Goal: Task Accomplishment & Management: Manage account settings

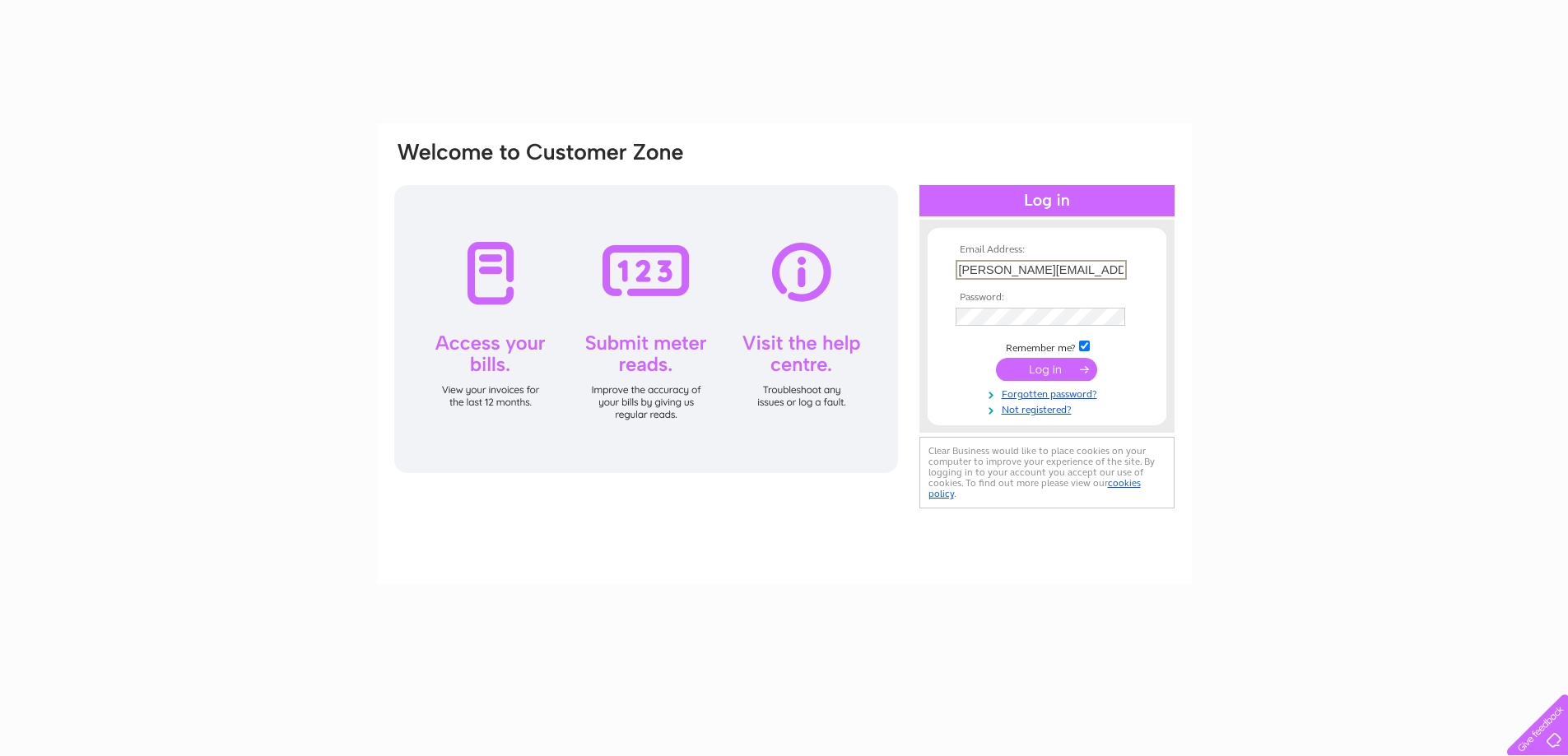
click at [1037, 369] on input "submit" at bounding box center [1047, 370] width 101 height 23
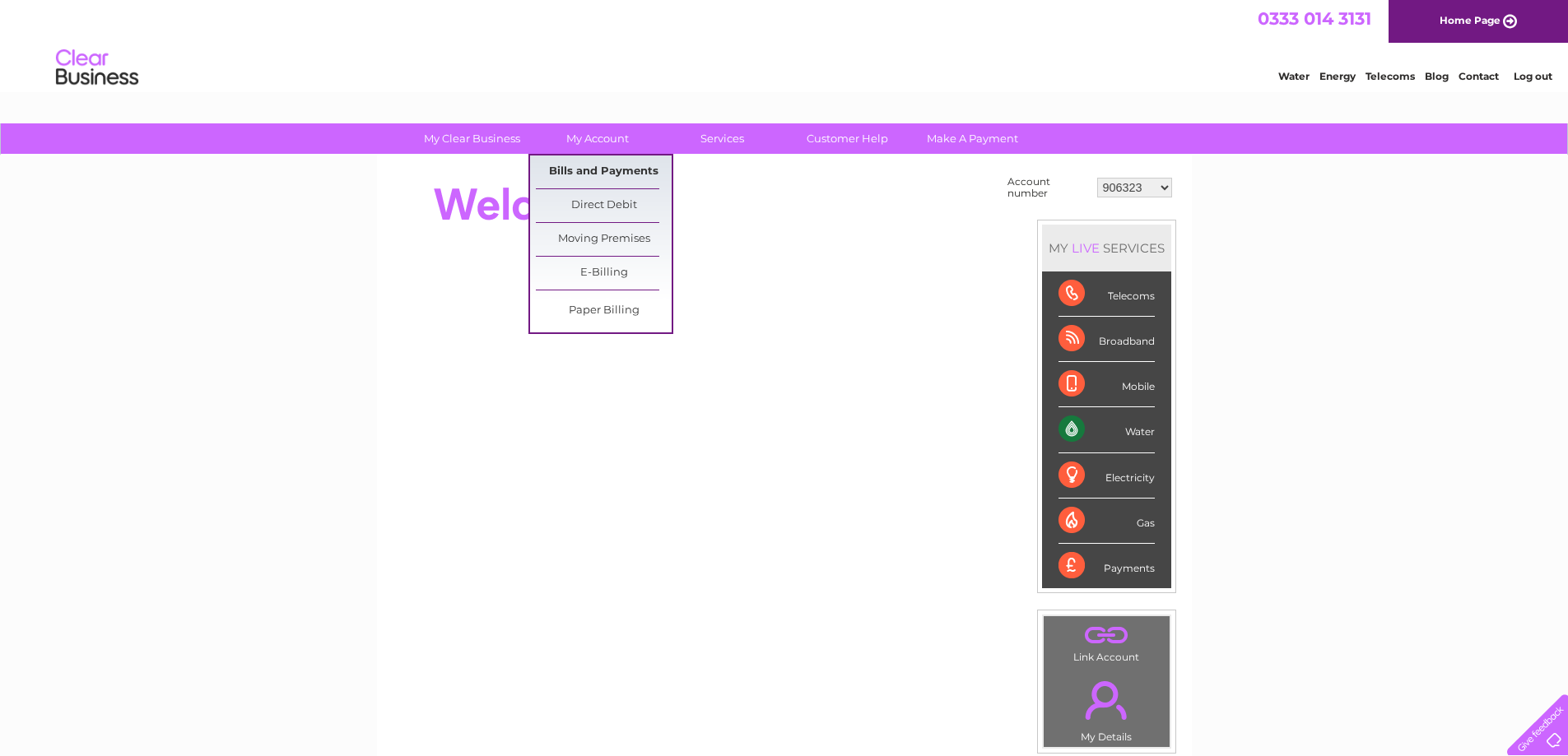
click at [608, 174] on link "Bills and Payments" at bounding box center [604, 171] width 136 height 33
click at [596, 166] on link "Bills and Payments" at bounding box center [604, 171] width 136 height 33
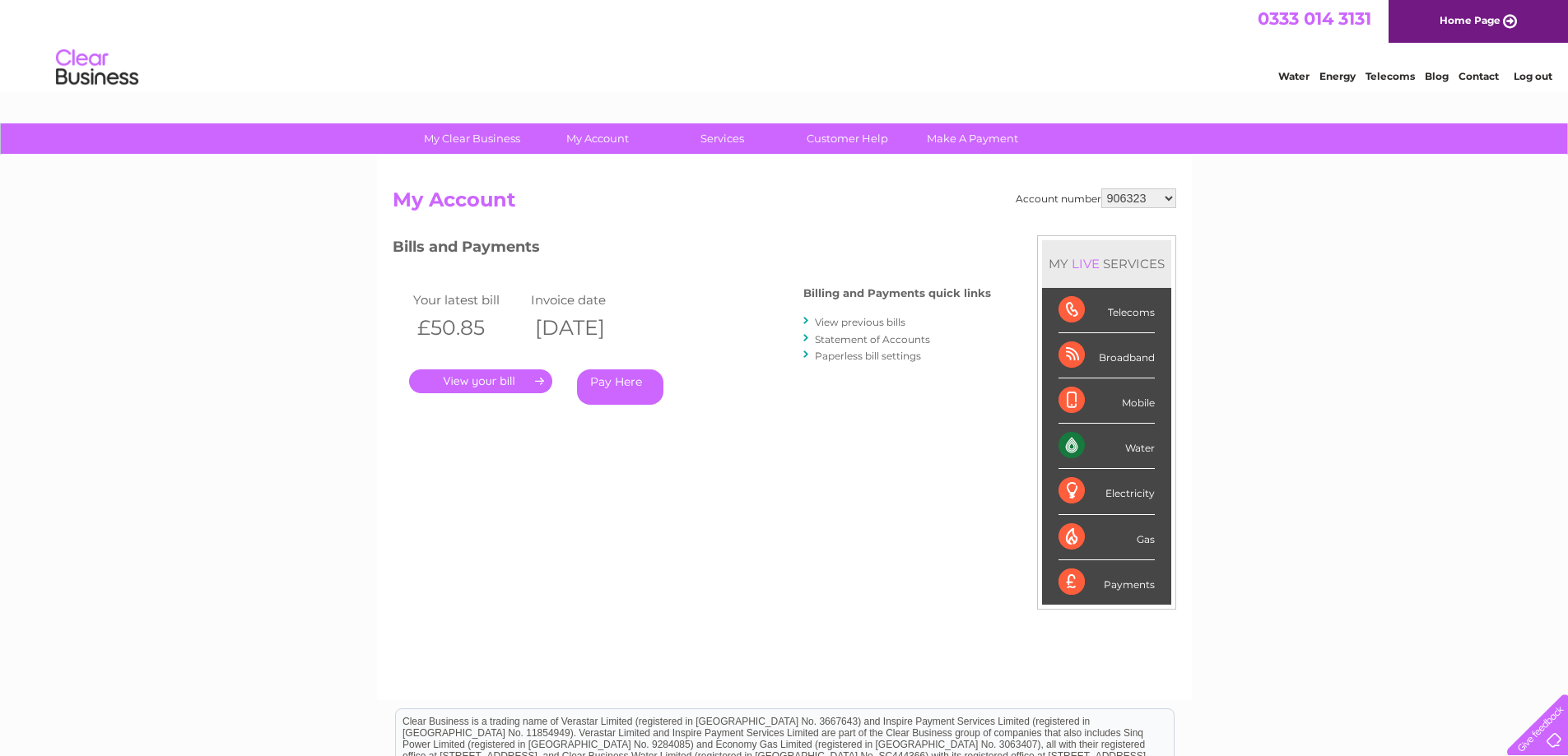
click at [485, 376] on link "." at bounding box center [481, 381] width 143 height 24
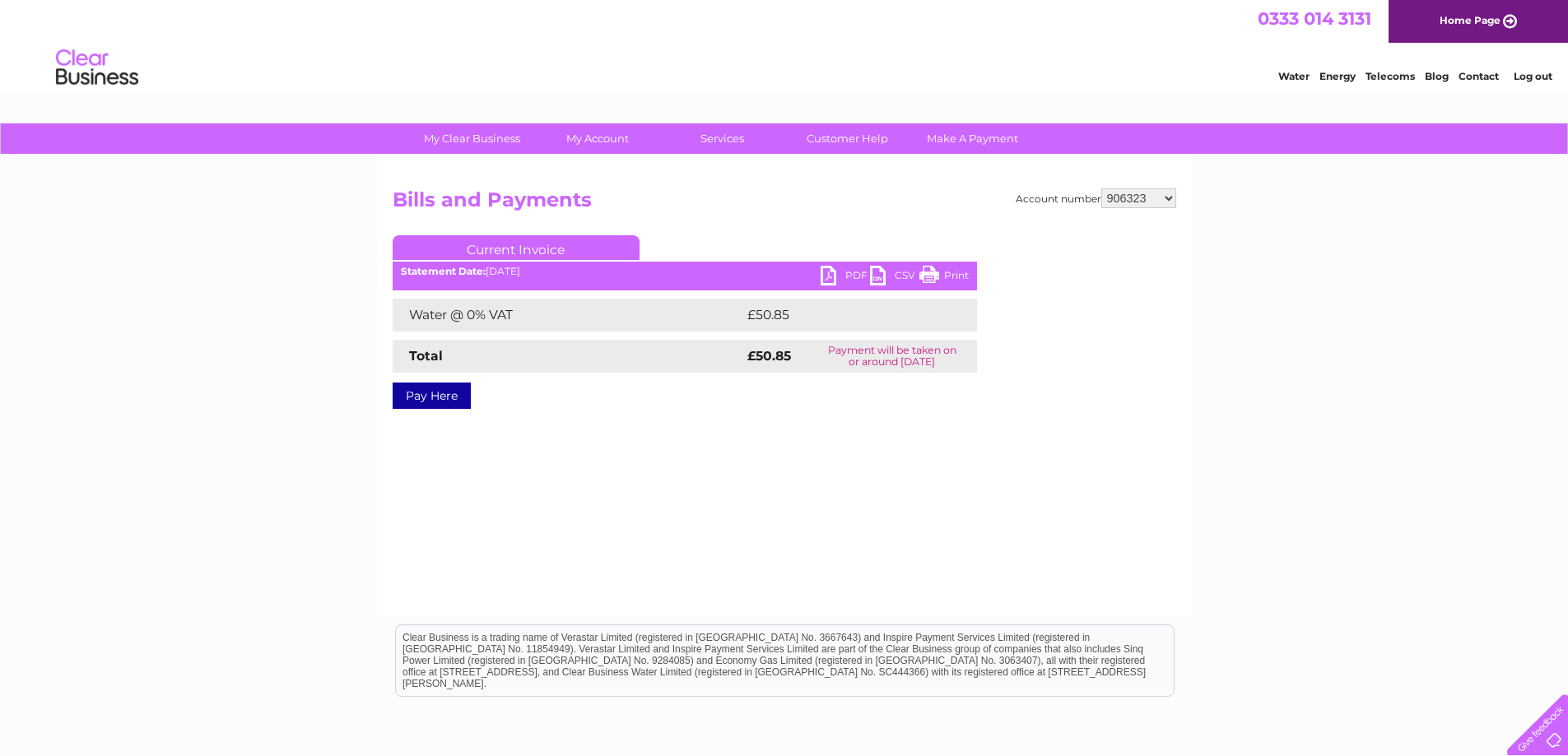
click at [828, 280] on link "PDF" at bounding box center [845, 277] width 49 height 24
click at [1138, 198] on select "906323 30275658" at bounding box center [1138, 198] width 75 height 19
select select "30275658"
click at [1101, 189] on select "906323 30275658" at bounding box center [1138, 198] width 75 height 19
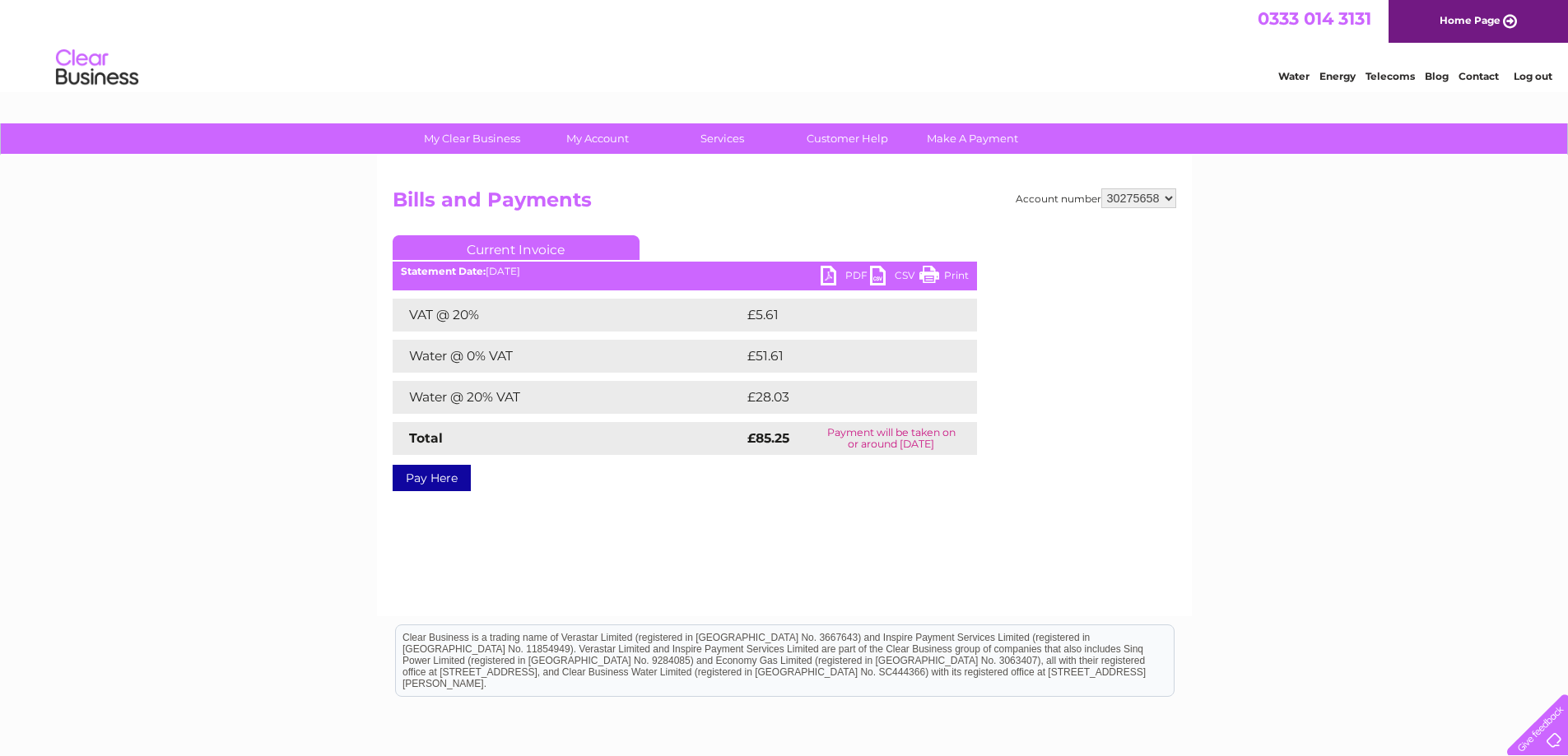
click at [832, 273] on link "PDF" at bounding box center [845, 277] width 49 height 24
click at [1534, 76] on link "Log out" at bounding box center [1534, 76] width 39 height 12
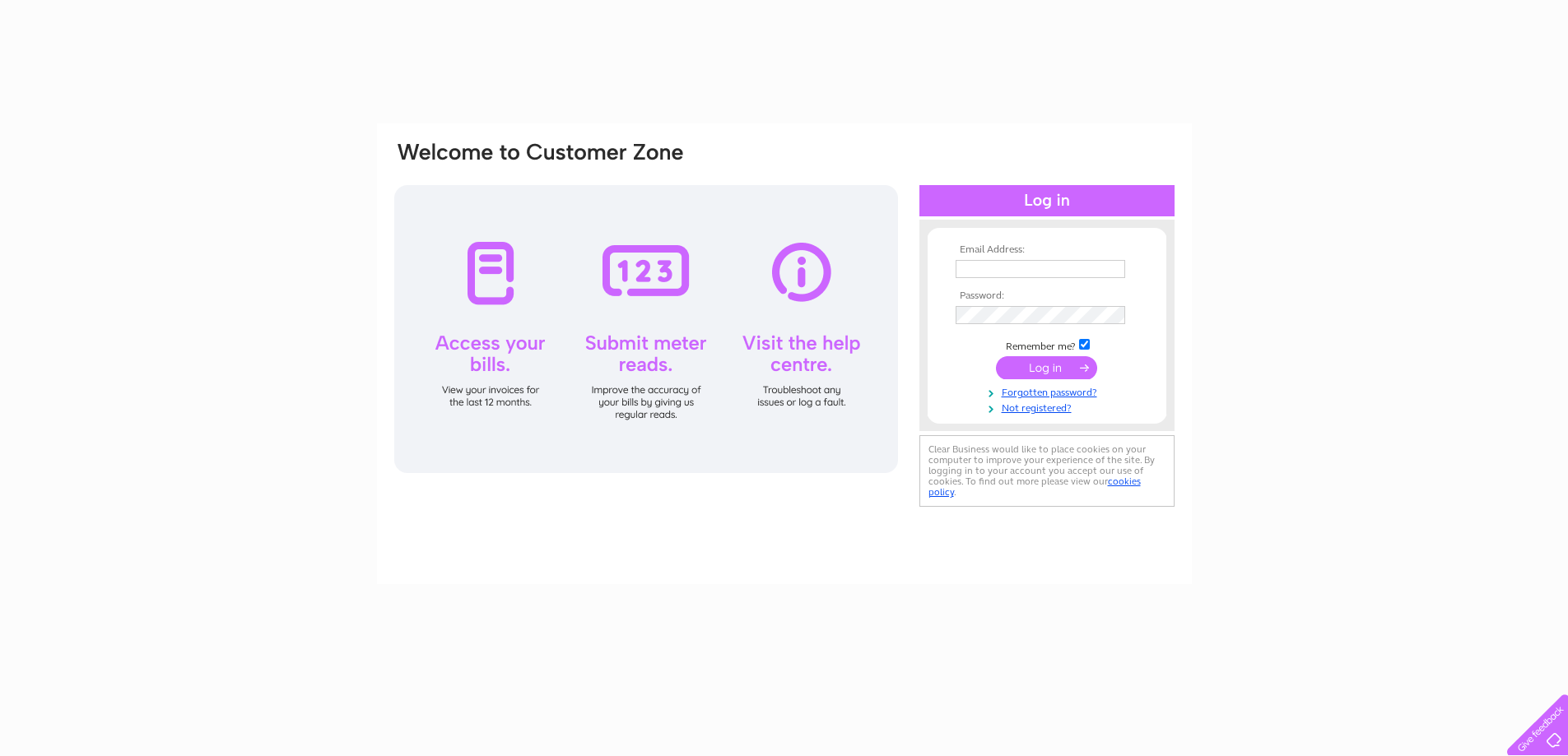
type input "lynne@phoenixwealthsolutions.com"
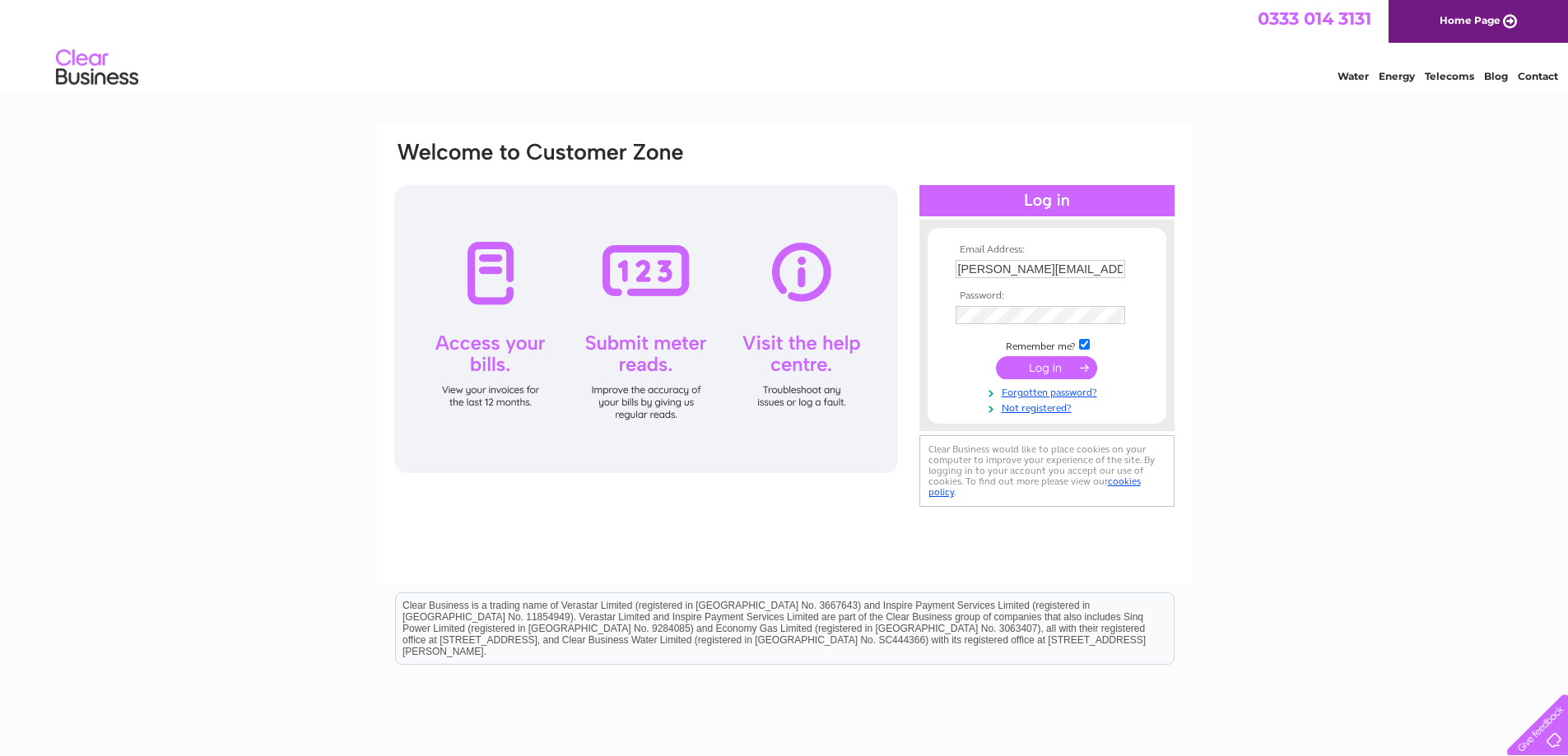
scroll to position [0, 24]
